Goal: Task Accomplishment & Management: Manage account settings

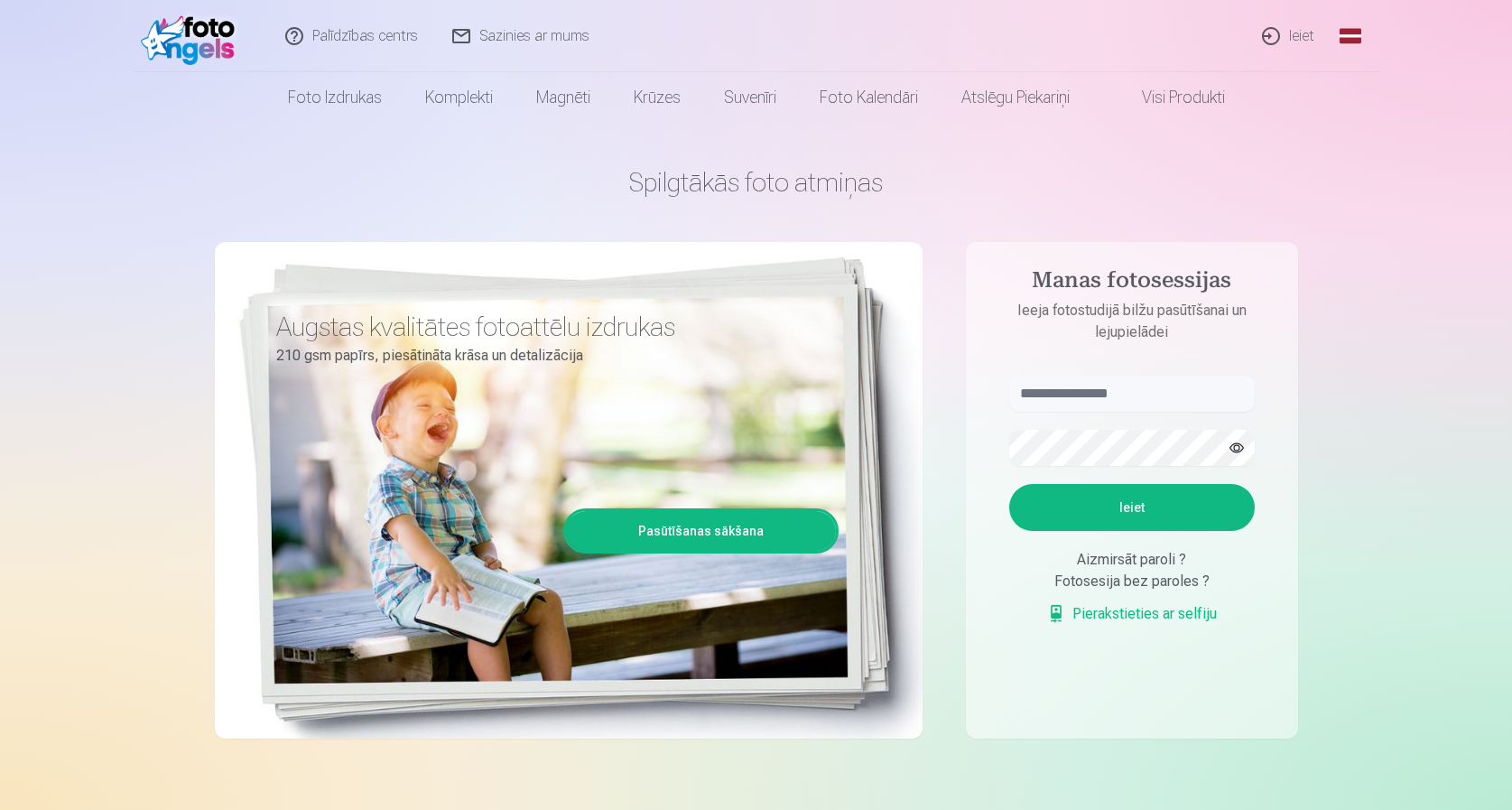
click at [1293, 36] on link "Ieiet" at bounding box center [1288, 36] width 87 height 72
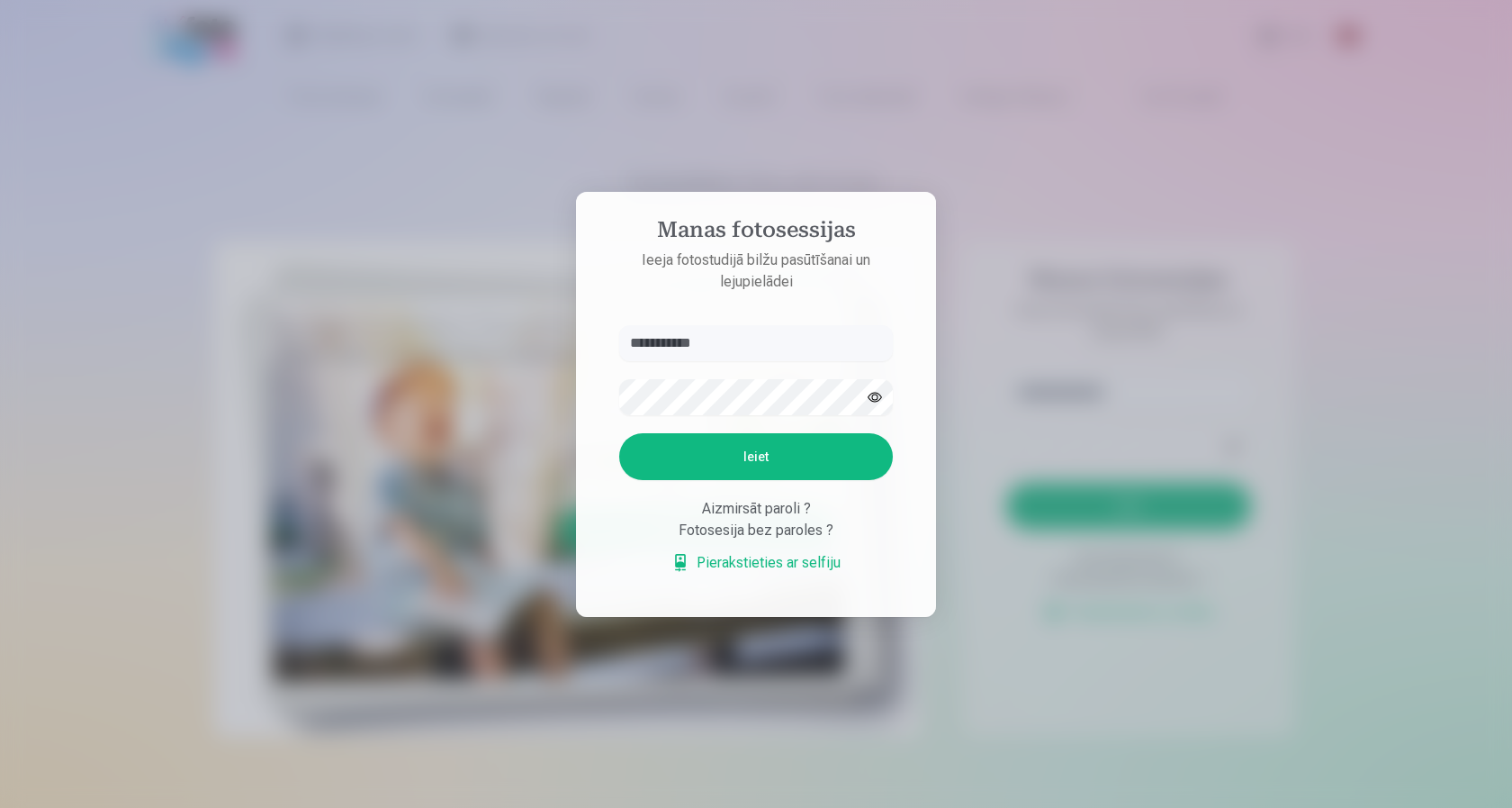
type input "**********"
click at [756, 456] on button "Ieiet" at bounding box center [755, 456] width 274 height 47
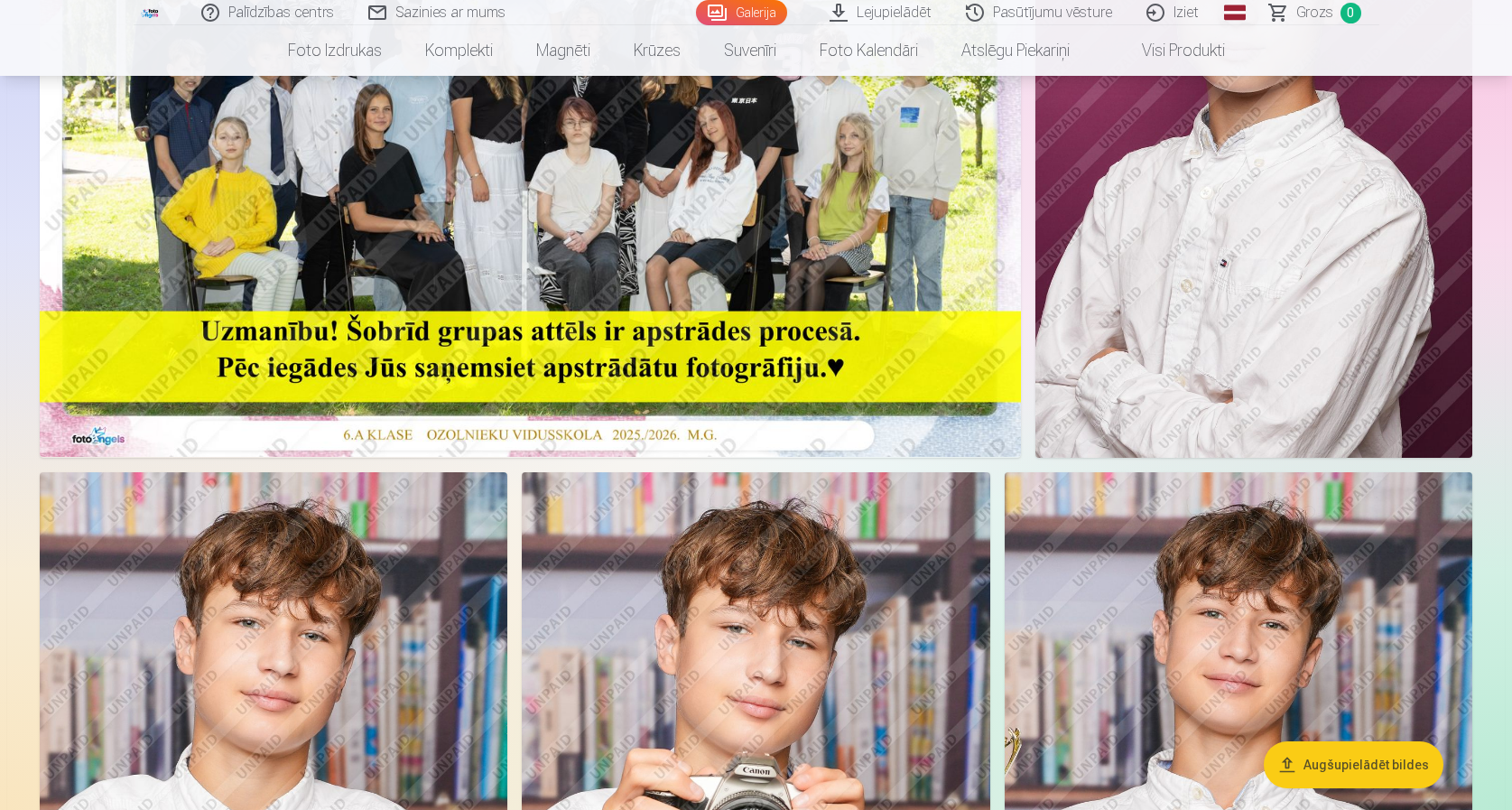
scroll to position [213, 0]
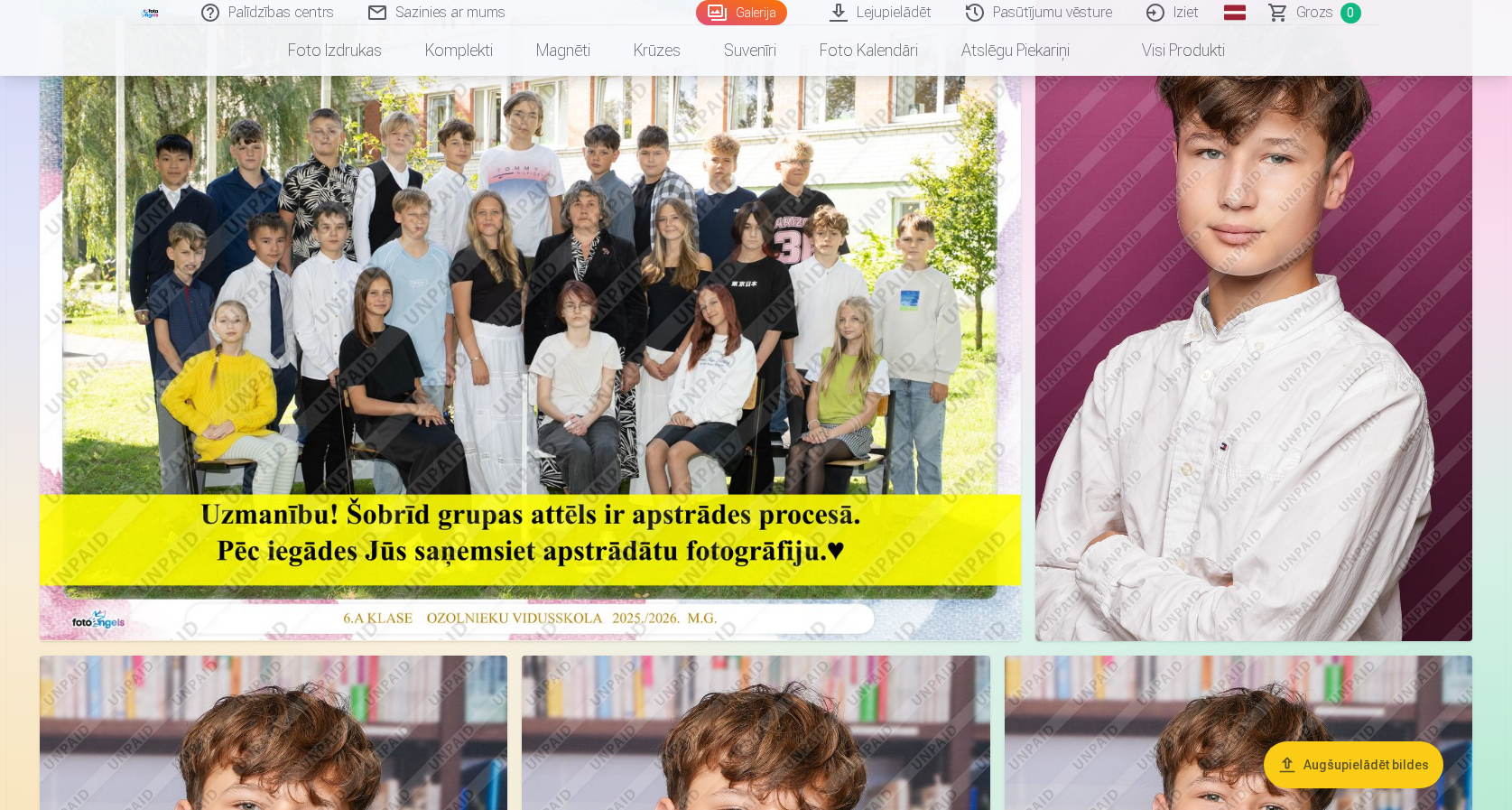
click at [475, 244] on img at bounding box center [530, 313] width 981 height 654
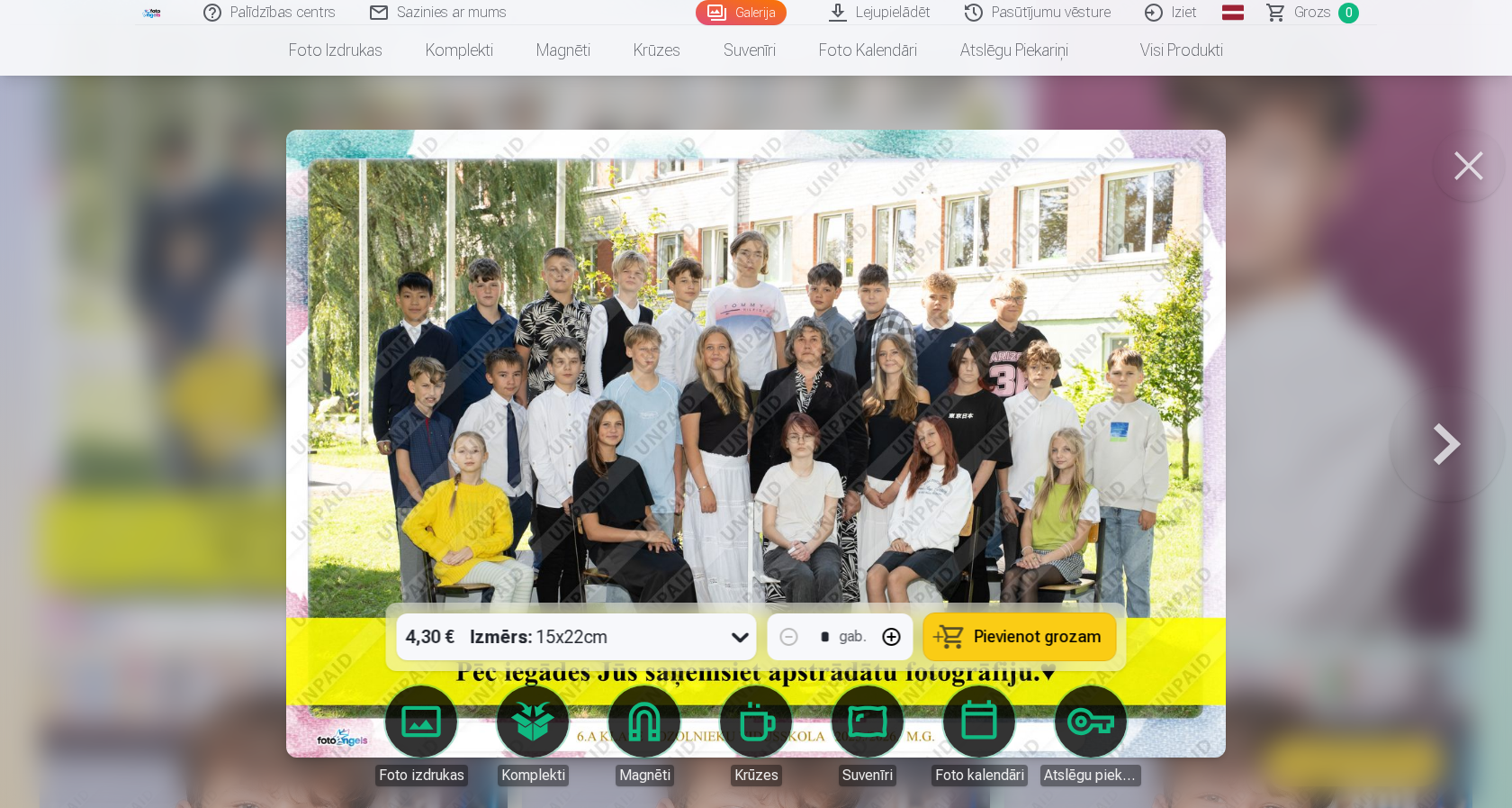
click at [1472, 173] on button at bounding box center [1468, 165] width 72 height 72
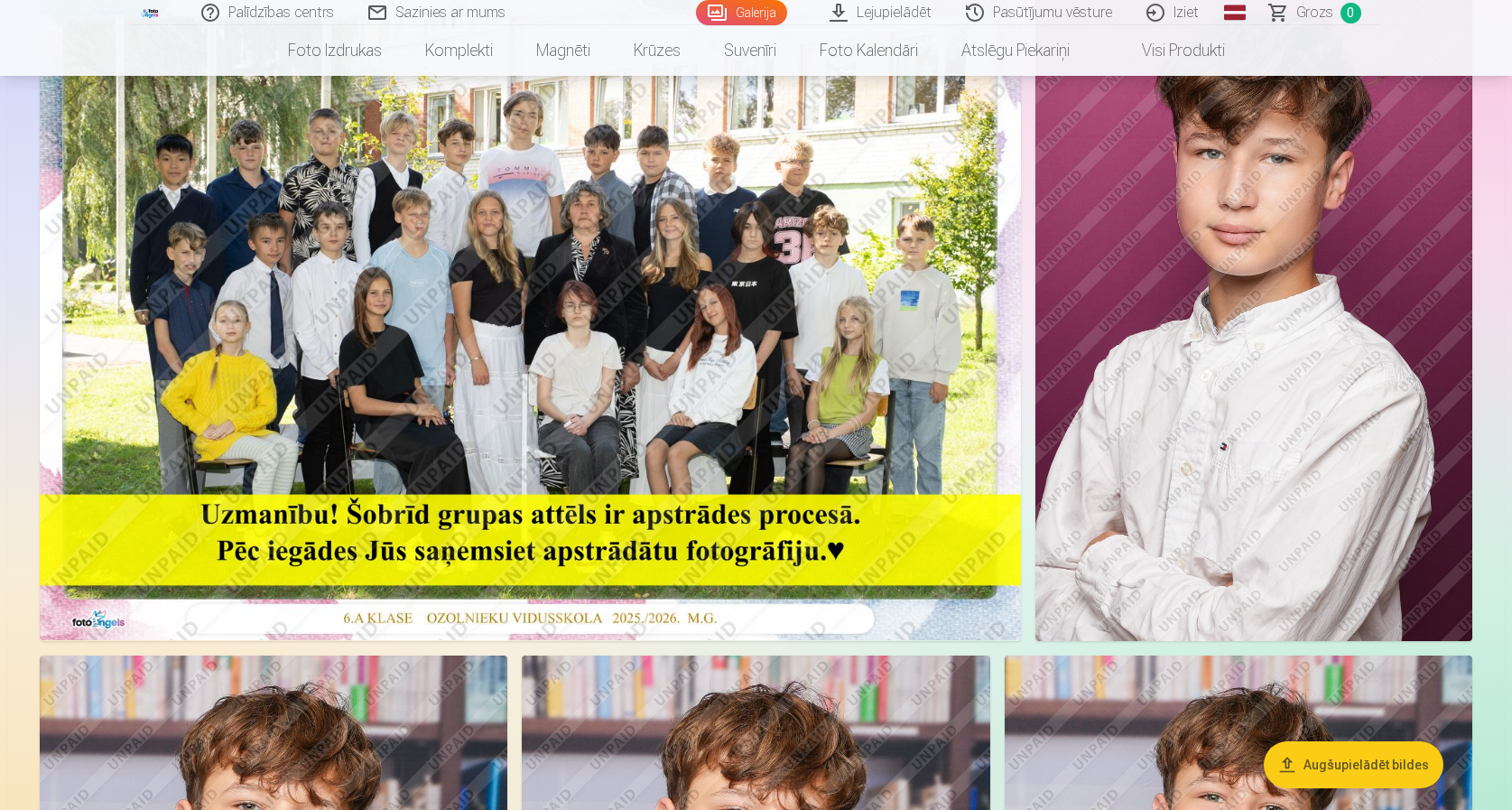
click at [1305, 279] on img at bounding box center [1255, 313] width 437 height 655
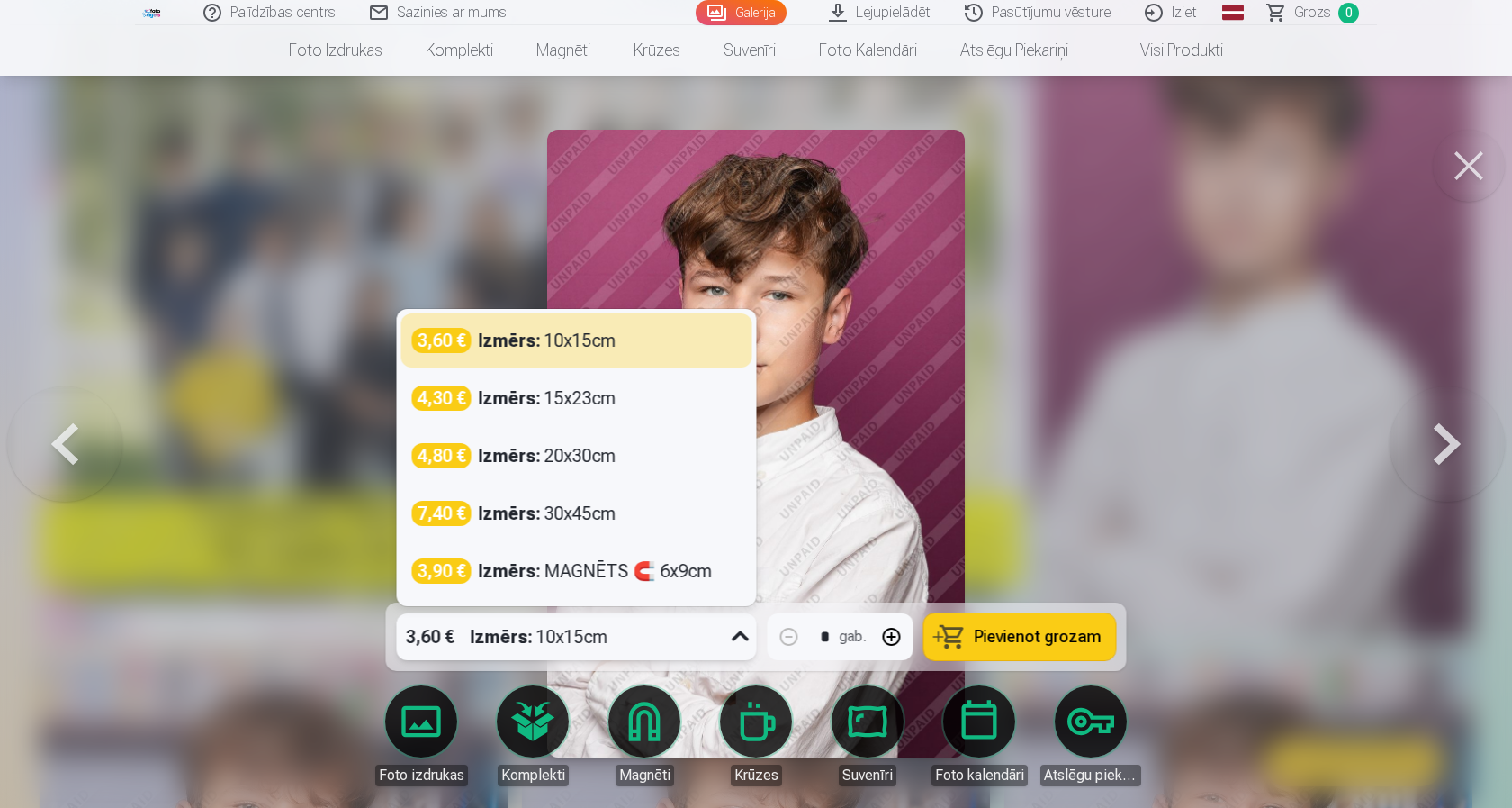
click at [742, 642] on icon at bounding box center [740, 636] width 29 height 29
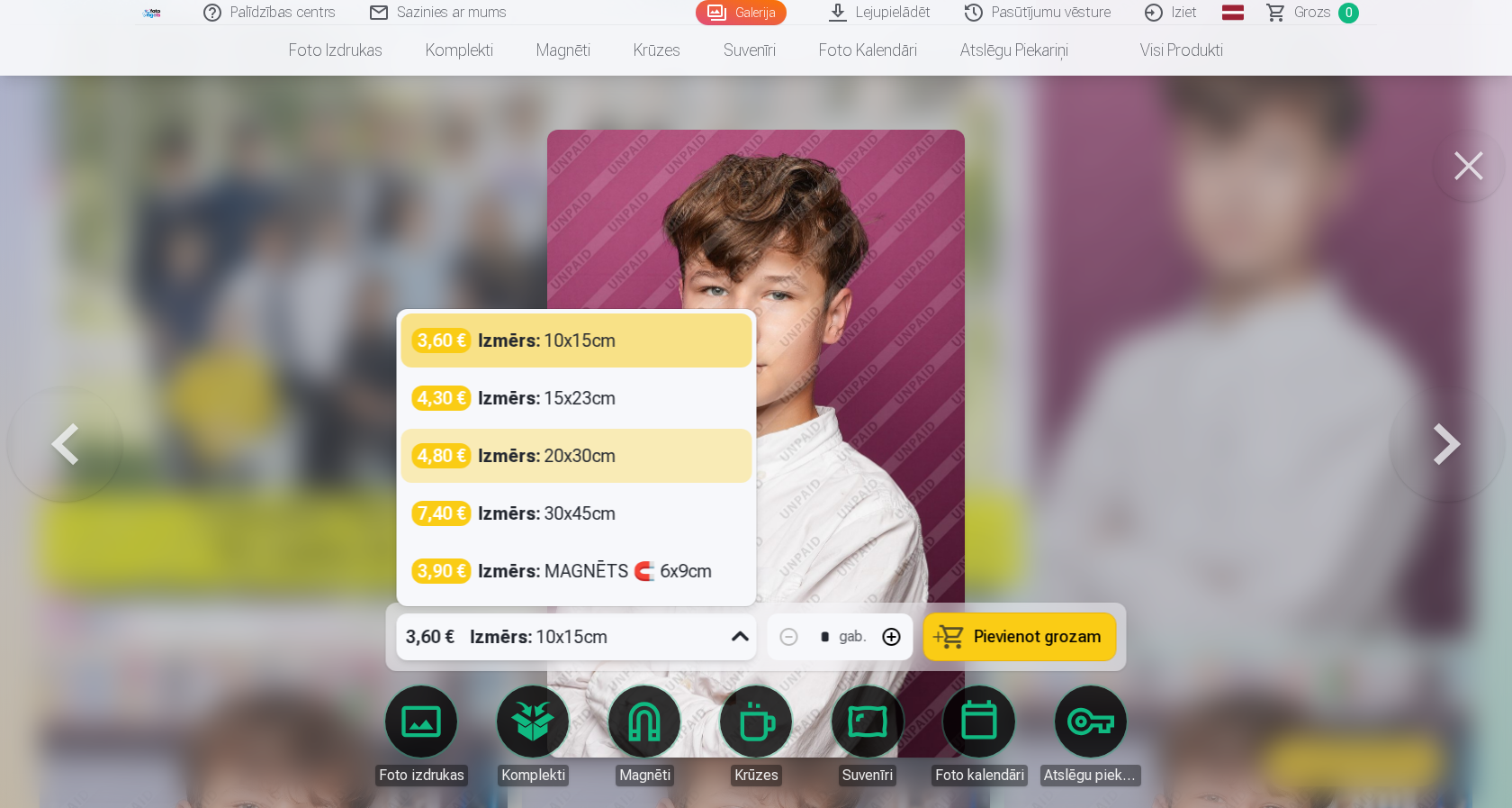
click at [1486, 172] on button at bounding box center [1468, 165] width 72 height 72
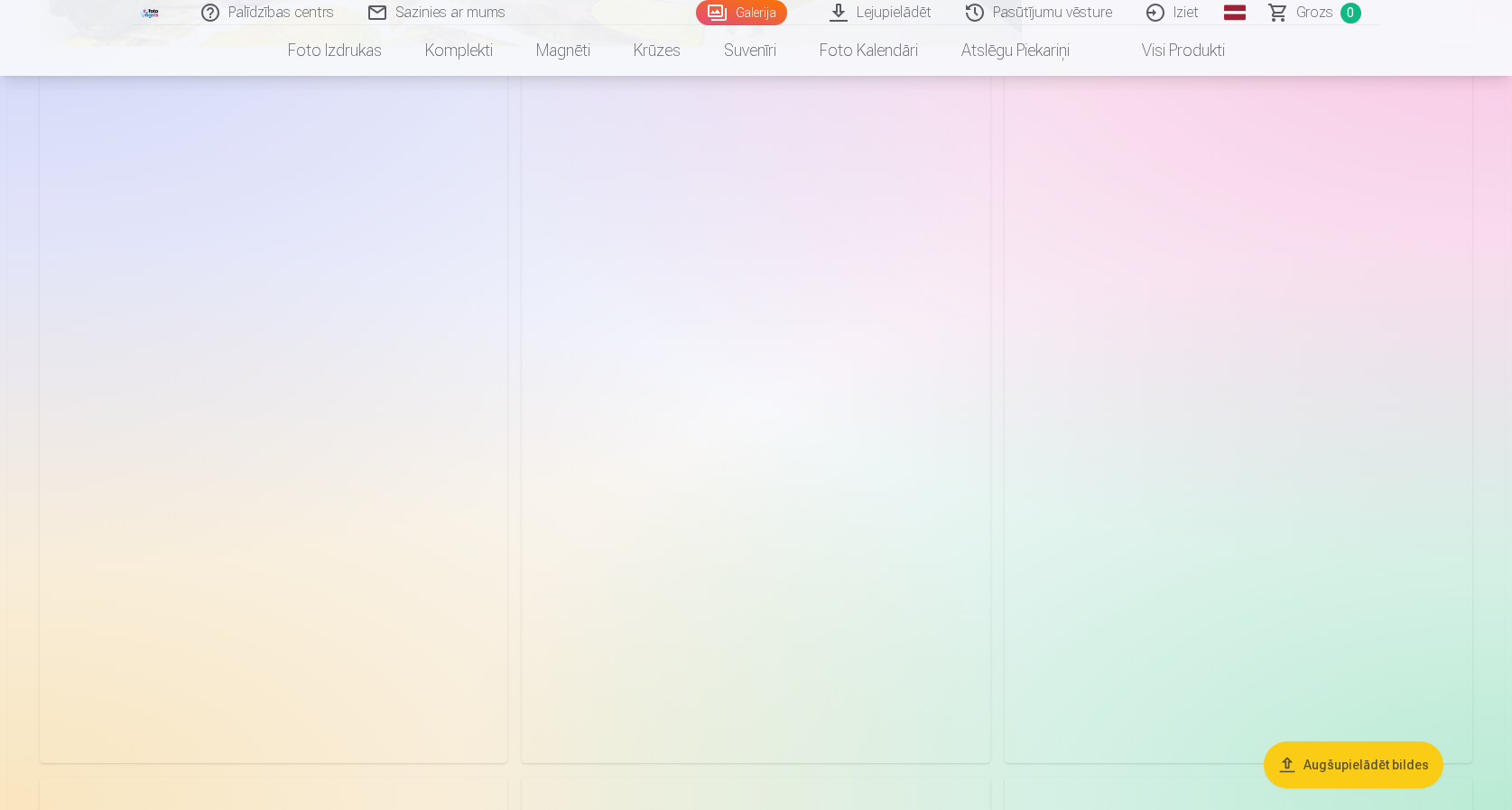
scroll to position [3832, 0]
